Goal: Find specific page/section: Find specific page/section

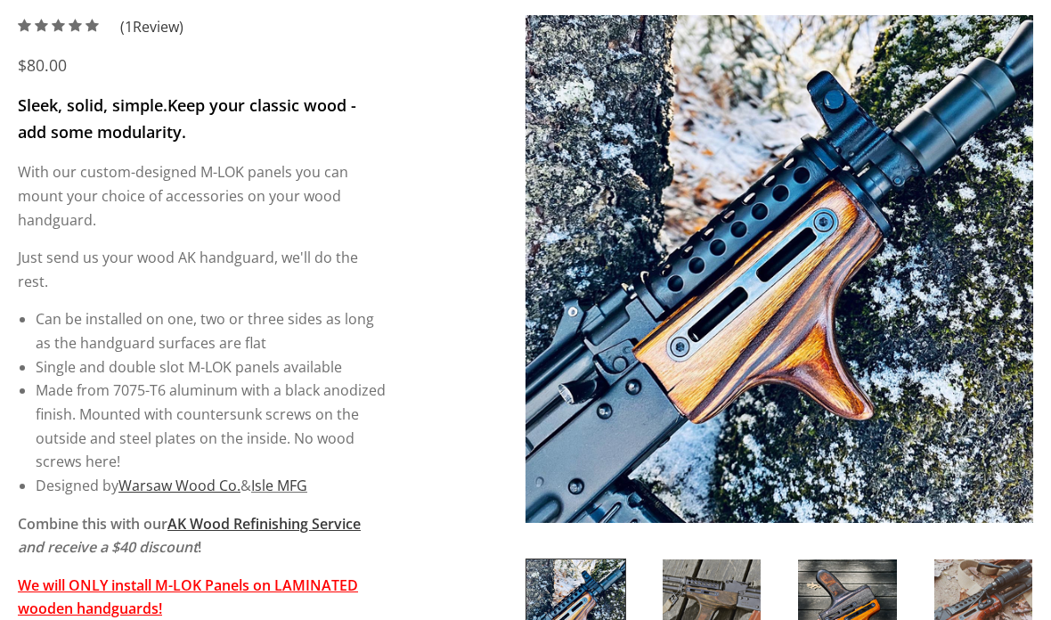
scroll to position [248, 0]
click at [200, 476] on u "Warsaw Wood Co." at bounding box center [180, 486] width 122 height 20
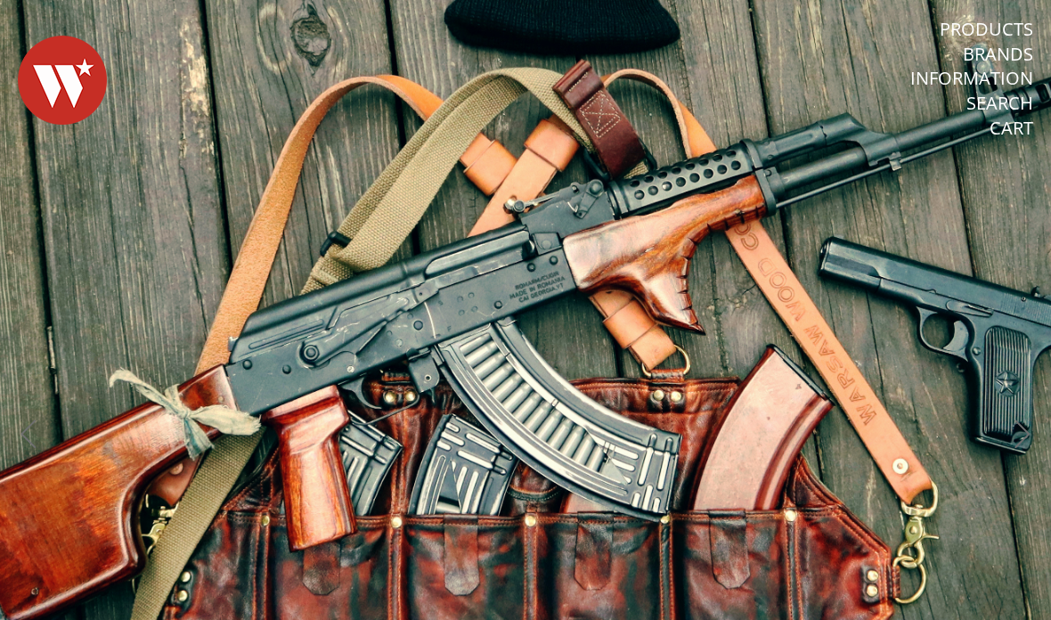
click at [1001, 37] on link "Products" at bounding box center [987, 29] width 94 height 23
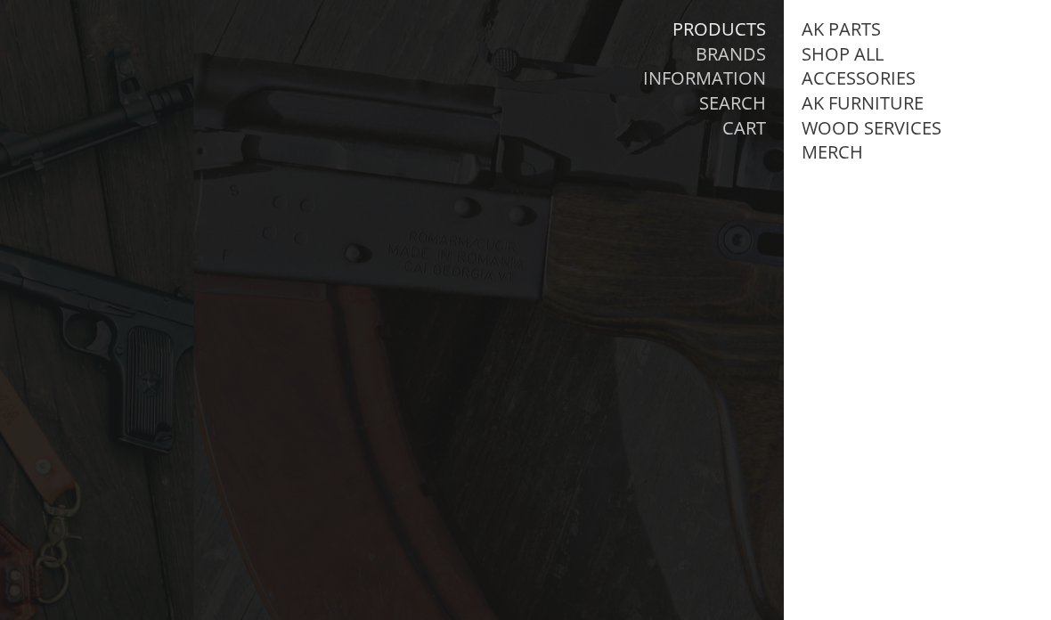
click at [870, 30] on link "AK Parts" at bounding box center [841, 29] width 79 height 23
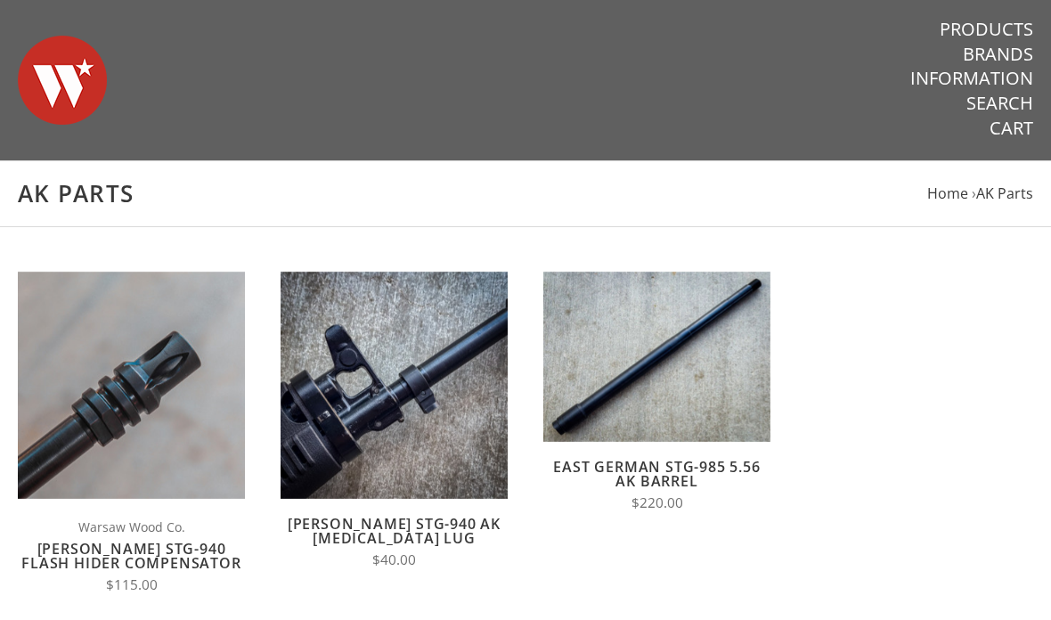
click at [895, 117] on li "Search" at bounding box center [885, 104] width 298 height 25
click at [1002, 28] on link "Products" at bounding box center [987, 29] width 94 height 23
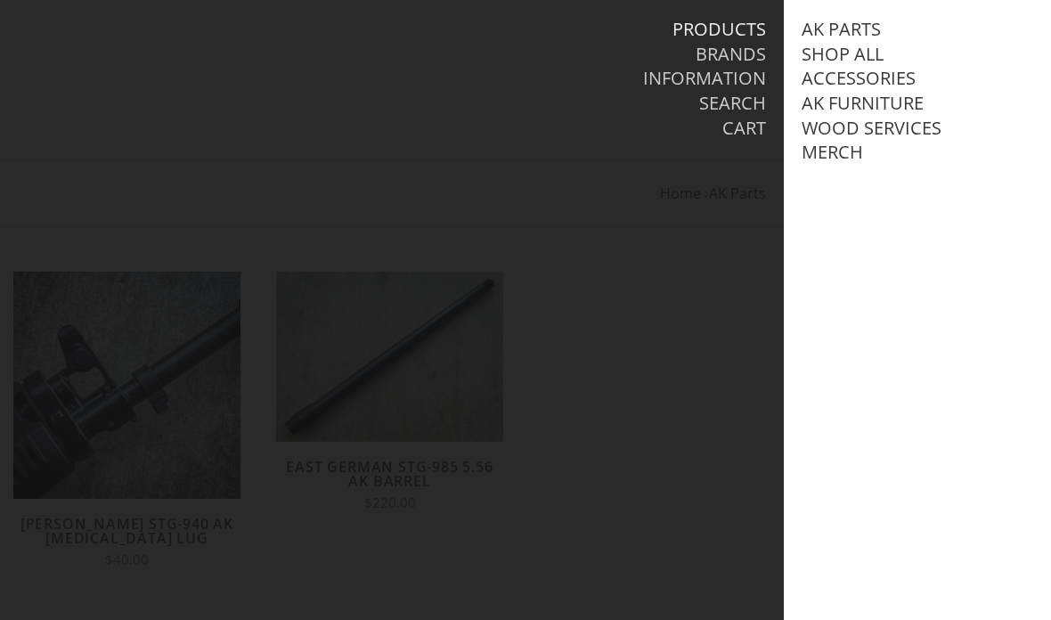
click at [908, 110] on link "AK Furniture" at bounding box center [863, 103] width 122 height 23
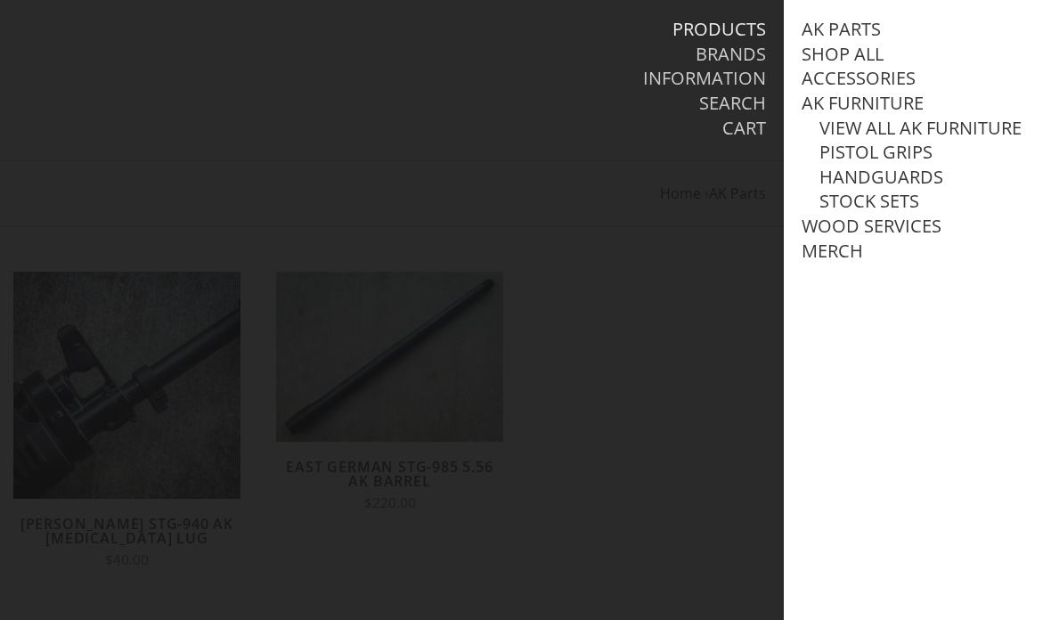
click at [931, 172] on link "Handguards" at bounding box center [882, 177] width 124 height 23
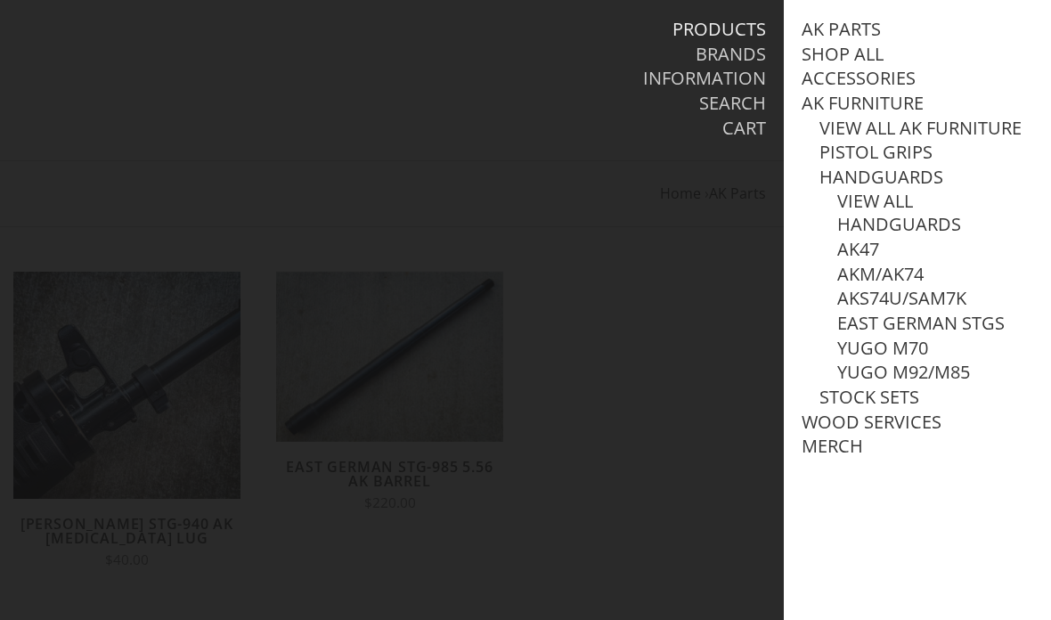
click at [960, 382] on link "Yugo M92/M85" at bounding box center [904, 372] width 133 height 23
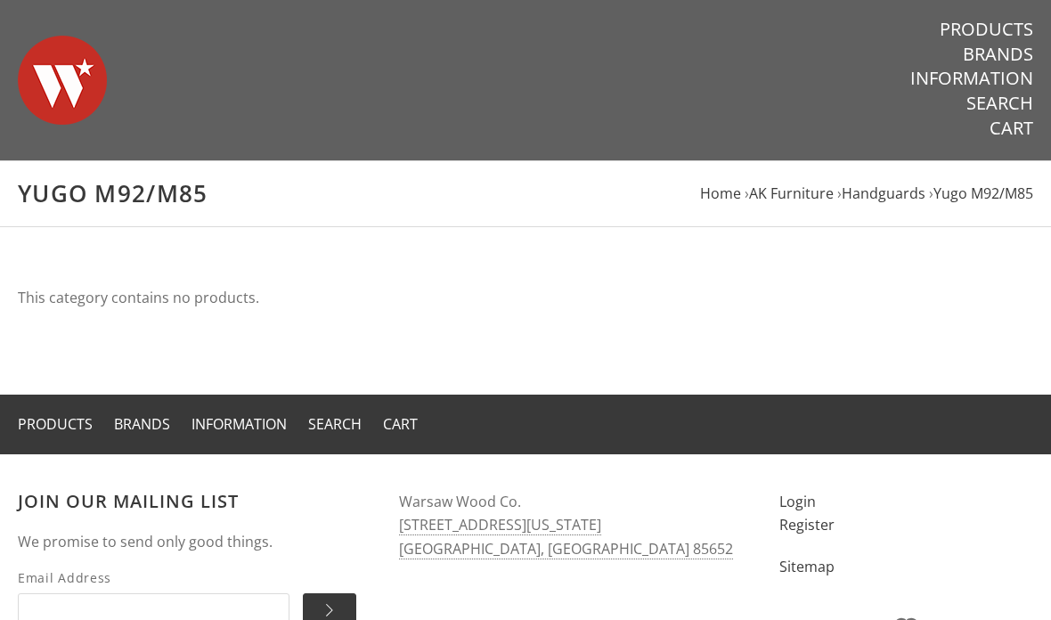
click at [1000, 32] on link "Products" at bounding box center [987, 29] width 94 height 23
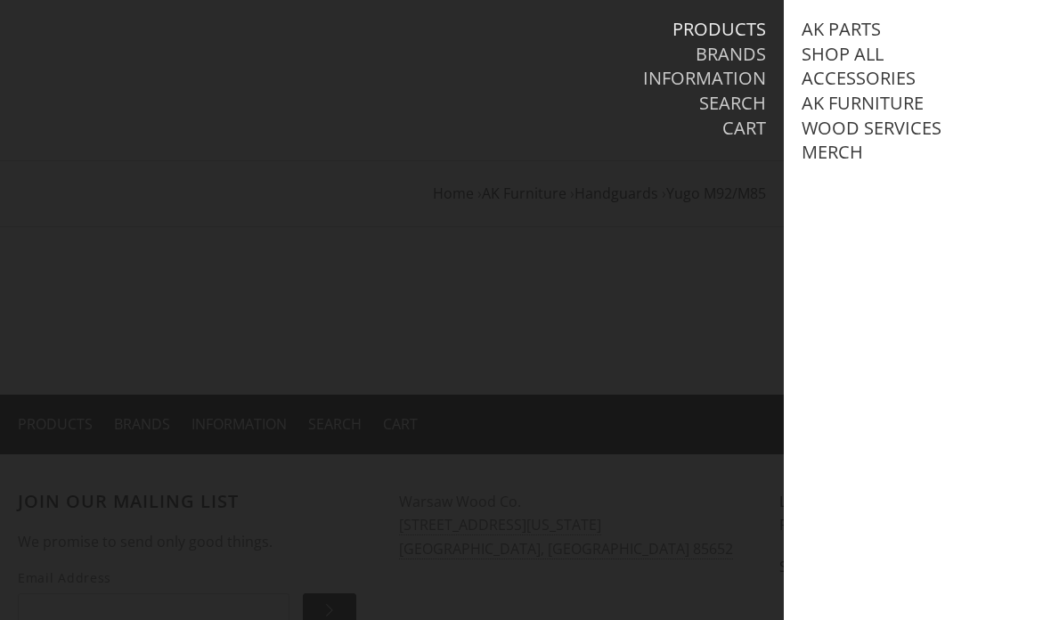
click at [919, 112] on link "AK Furniture" at bounding box center [863, 103] width 122 height 23
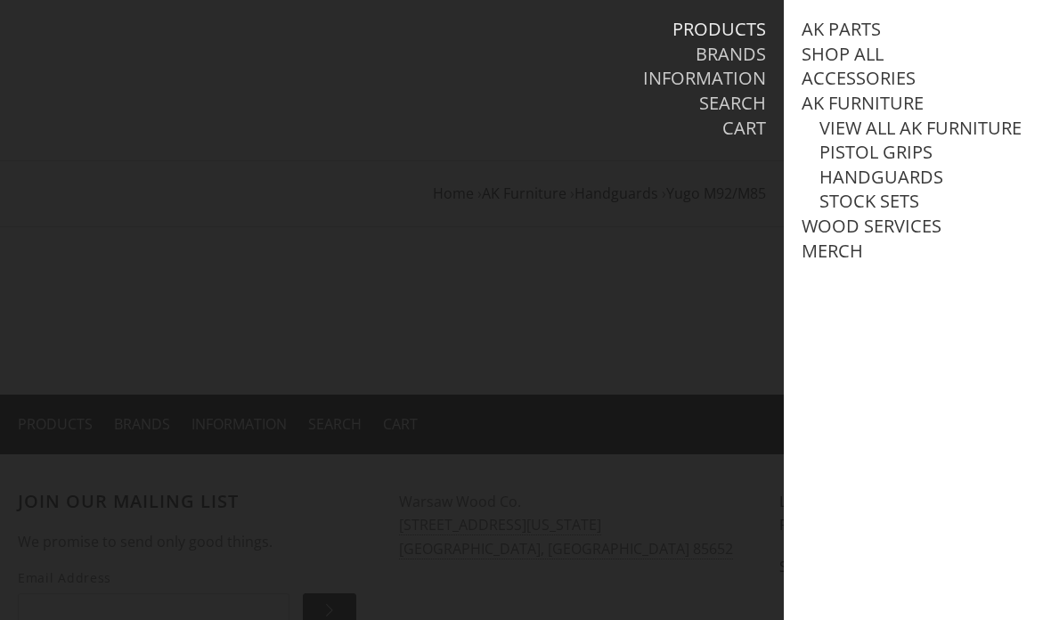
click at [941, 187] on link "Handguards" at bounding box center [882, 177] width 124 height 23
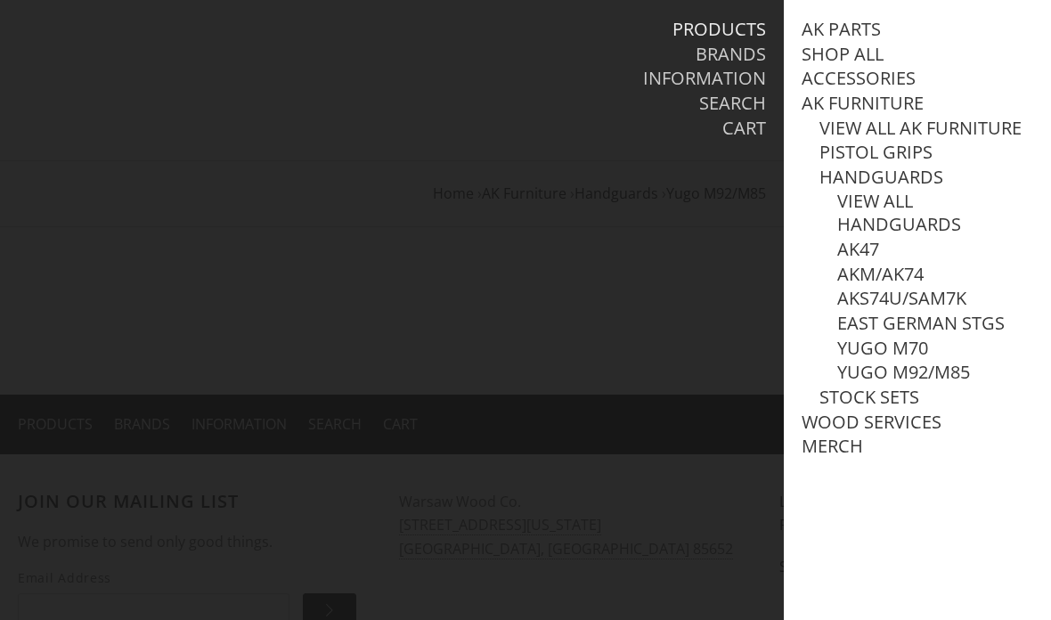
click at [879, 249] on link "AK47" at bounding box center [859, 249] width 42 height 23
